Goal: Task Accomplishment & Management: Manage account settings

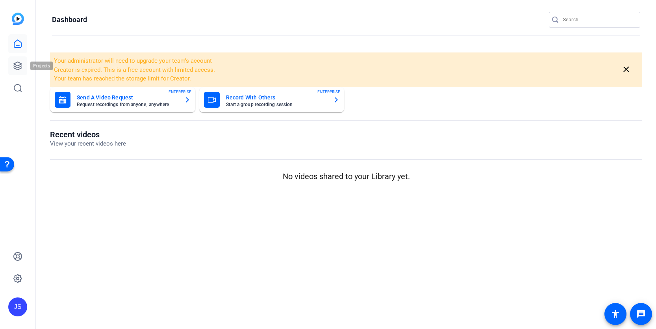
click at [20, 63] on icon at bounding box center [17, 65] width 9 height 9
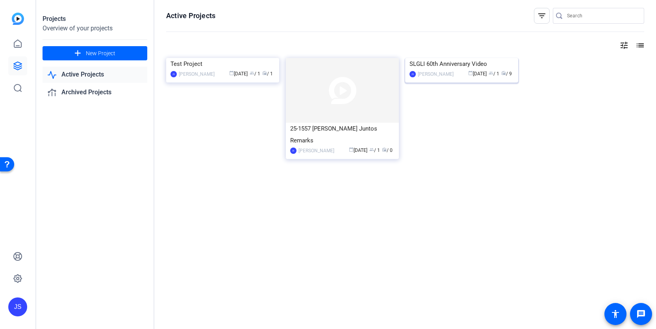
click at [430, 58] on img at bounding box center [461, 58] width 113 height 0
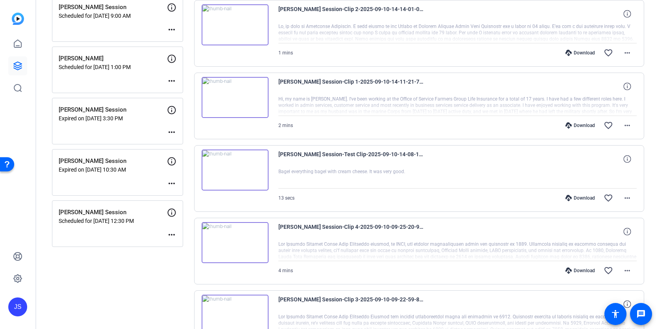
scroll to position [175, 0]
click at [171, 235] on mat-icon "more_horiz" at bounding box center [171, 234] width 9 height 9
click at [178, 247] on span "Edit Session" at bounding box center [191, 246] width 36 height 9
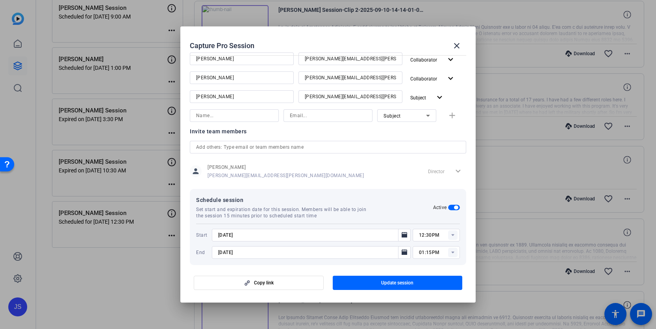
scroll to position [148, 0]
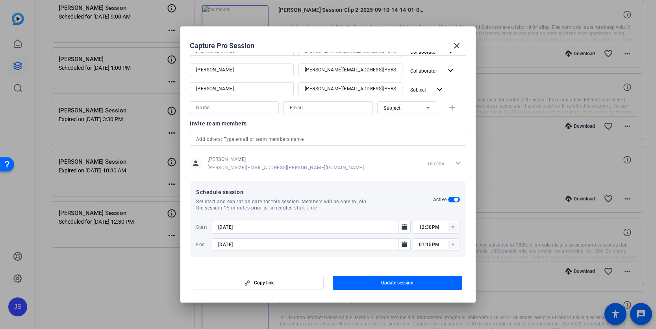
click at [453, 225] on rect at bounding box center [452, 226] width 9 height 9
click at [424, 228] on input "12:30PM" at bounding box center [439, 226] width 41 height 9
click at [431, 245] on div "Start [DATE] 2:30PM End [DATE] 01:15PM" at bounding box center [328, 236] width 264 height 30
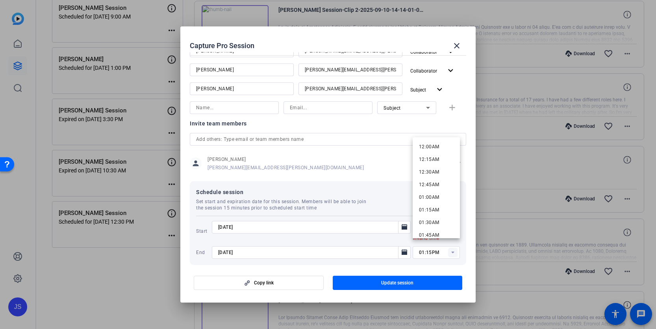
click at [438, 243] on div "Start [DATE] 2:30PM Invalid time End [DATE] 01:15PM" at bounding box center [328, 240] width 264 height 38
click at [453, 228] on rect at bounding box center [452, 226] width 9 height 9
click at [432, 195] on span "02:30PM" at bounding box center [429, 196] width 20 height 6
type input "02:30PM"
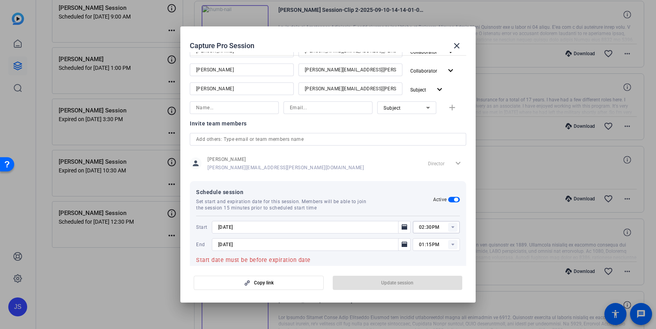
click at [453, 243] on rect at bounding box center [452, 244] width 9 height 9
click at [435, 200] on span "03:30PM" at bounding box center [429, 199] width 20 height 6
type input "03:30PM"
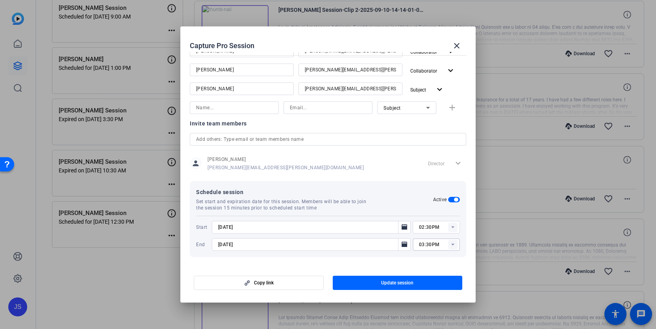
click at [402, 203] on div "Schedule session Set start and expiration date for this session. Members will b…" at bounding box center [314, 199] width 237 height 24
click at [390, 284] on span "Update session" at bounding box center [397, 282] width 32 height 6
